Goal: Register for event/course

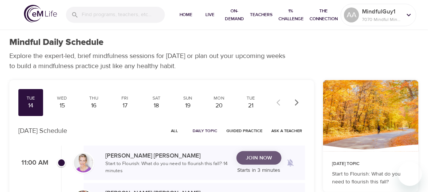
click at [261, 158] on span "Join Now" at bounding box center [259, 158] width 26 height 9
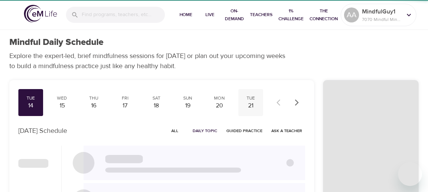
checkbox input "true"
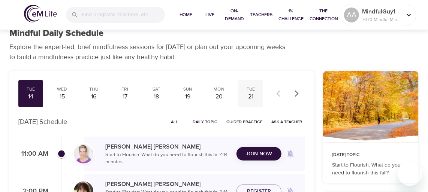
scroll to position [68, 0]
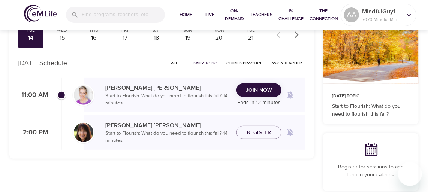
click at [251, 89] on span "Join Now" at bounding box center [259, 90] width 26 height 9
click at [266, 133] on span "Register" at bounding box center [259, 132] width 24 height 9
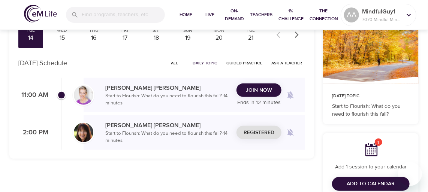
click at [363, 182] on span "Add to Calendar" at bounding box center [371, 184] width 48 height 9
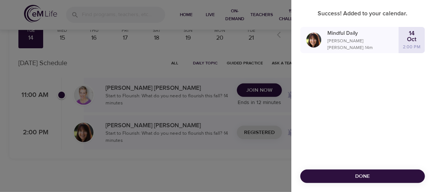
click at [96, 56] on div at bounding box center [217, 96] width 434 height 192
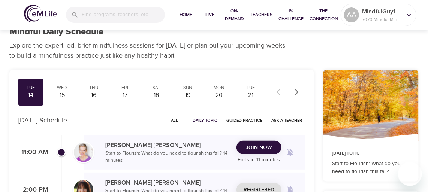
scroll to position [0, 0]
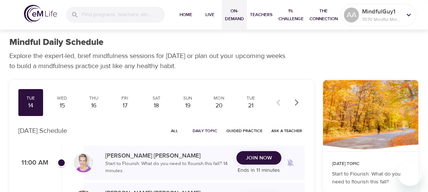
click at [237, 15] on span "On-Demand" at bounding box center [234, 15] width 19 height 16
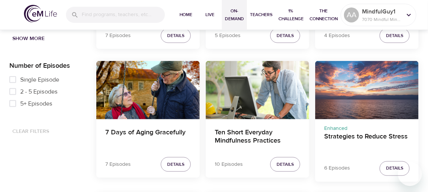
scroll to position [375, 0]
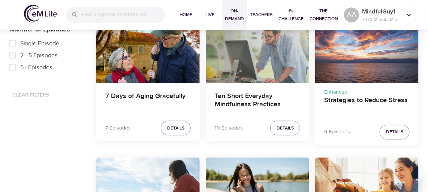
click at [257, 65] on div "Ten Short Everyday Mindfulness Practices" at bounding box center [258, 54] width 104 height 58
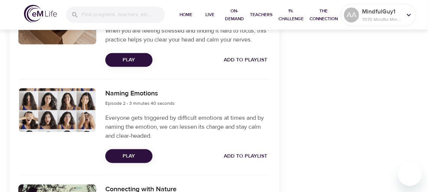
scroll to position [239, 0]
